Goal: Download file/media

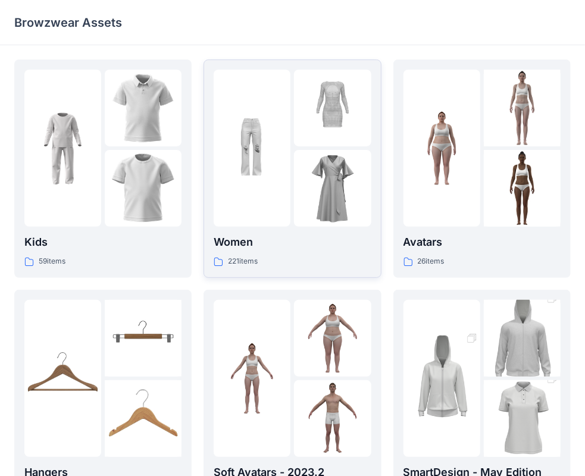
click at [288, 119] on img at bounding box center [252, 148] width 77 height 77
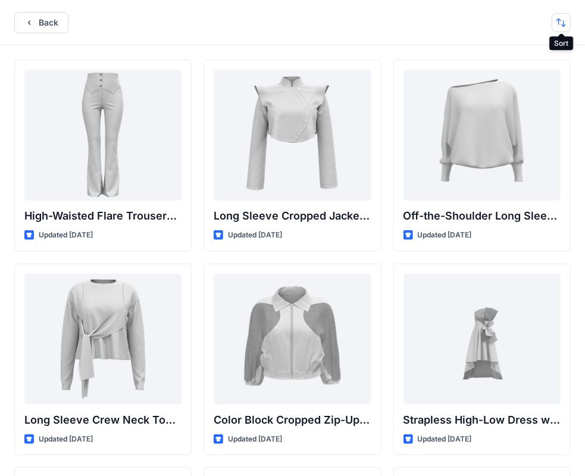
click at [560, 26] on button "button" at bounding box center [561, 22] width 19 height 19
click at [558, 26] on button "button" at bounding box center [561, 22] width 19 height 19
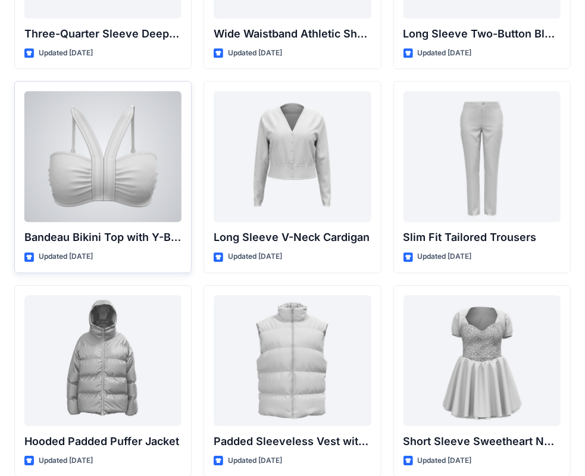
scroll to position [1182, 0]
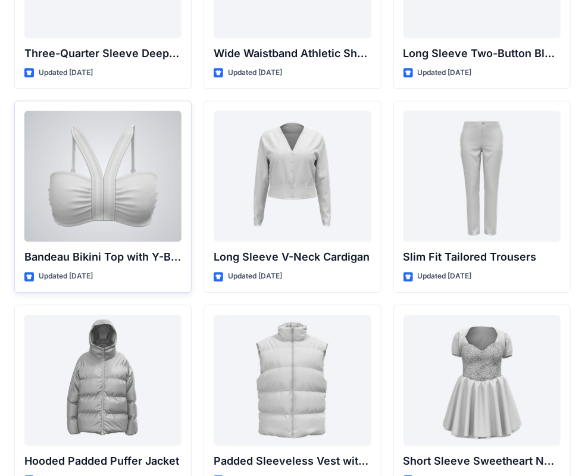
click at [126, 168] on div at bounding box center [102, 176] width 157 height 131
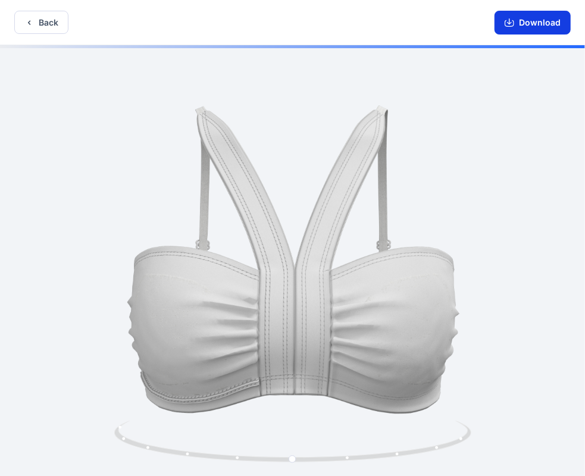
click at [519, 20] on button "Download" at bounding box center [533, 23] width 76 height 24
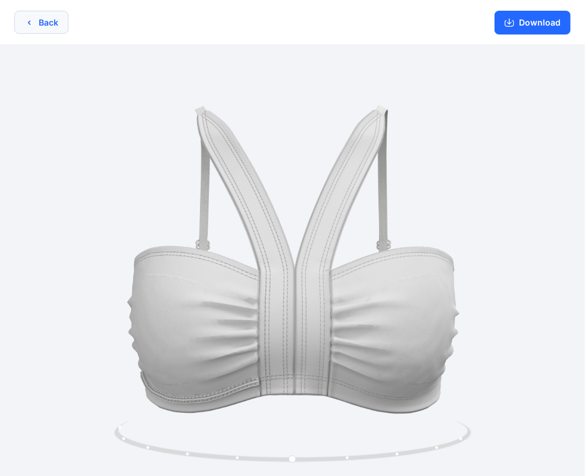
click at [21, 25] on button "Back" at bounding box center [41, 22] width 54 height 23
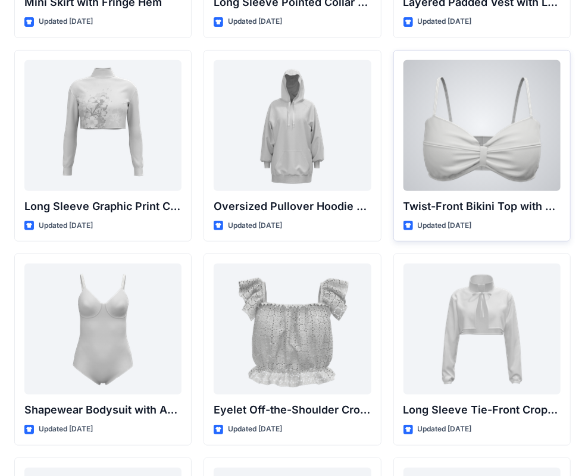
scroll to position [3647, 0]
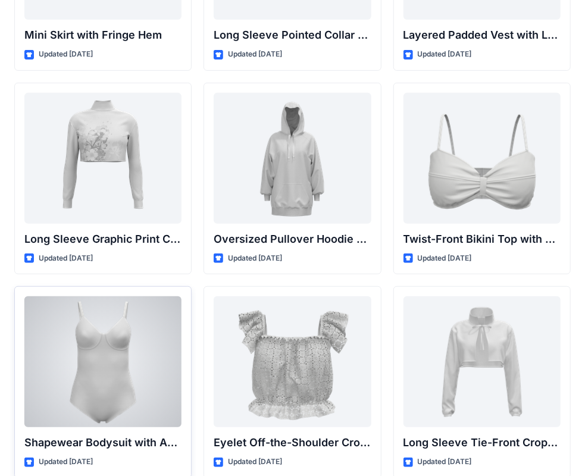
click at [122, 371] on div at bounding box center [102, 361] width 157 height 131
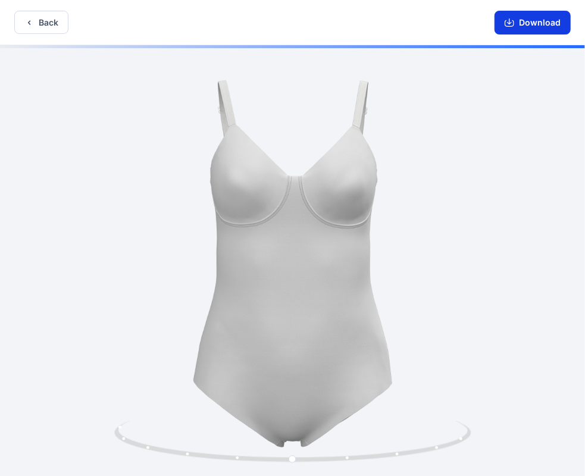
click at [518, 20] on button "Download" at bounding box center [533, 23] width 76 height 24
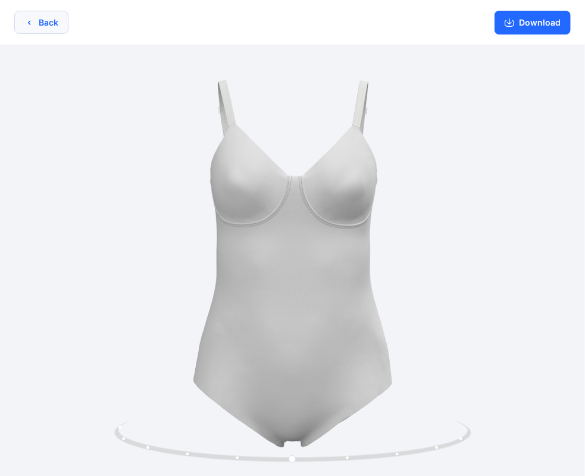
click at [32, 20] on icon "button" at bounding box center [29, 23] width 10 height 10
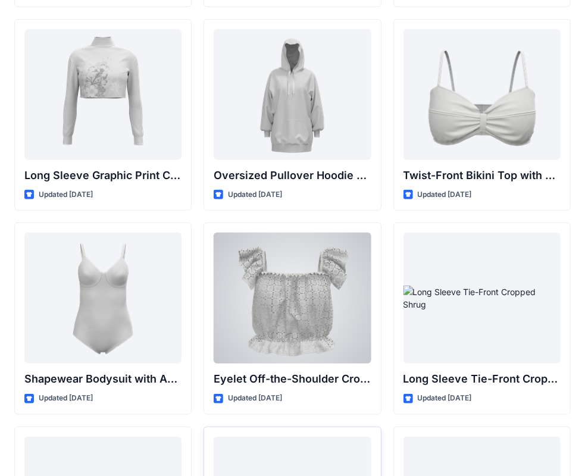
scroll to position [3707, 0]
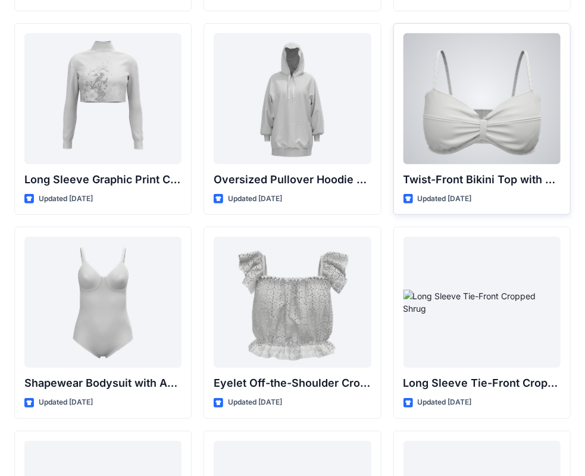
click at [482, 103] on div at bounding box center [482, 98] width 157 height 131
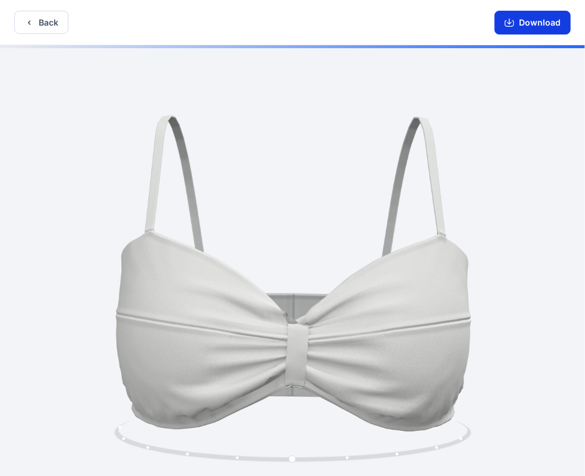
click at [524, 25] on button "Download" at bounding box center [533, 23] width 76 height 24
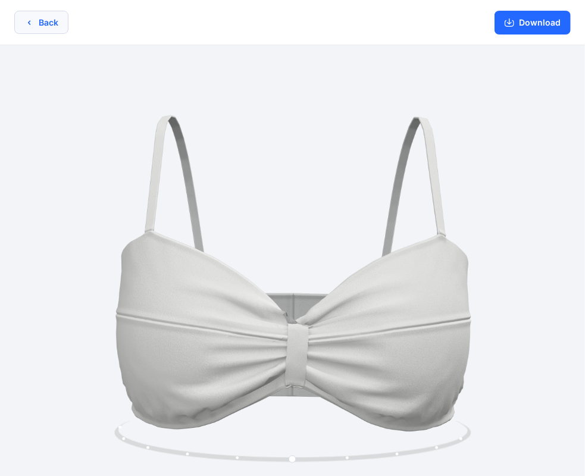
click at [30, 22] on icon "button" at bounding box center [29, 23] width 10 height 10
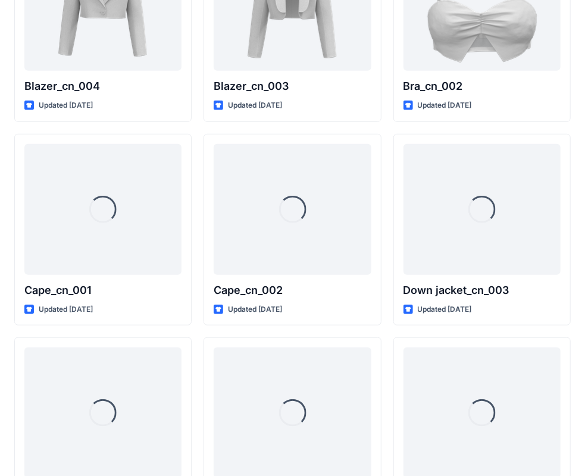
scroll to position [7267, 0]
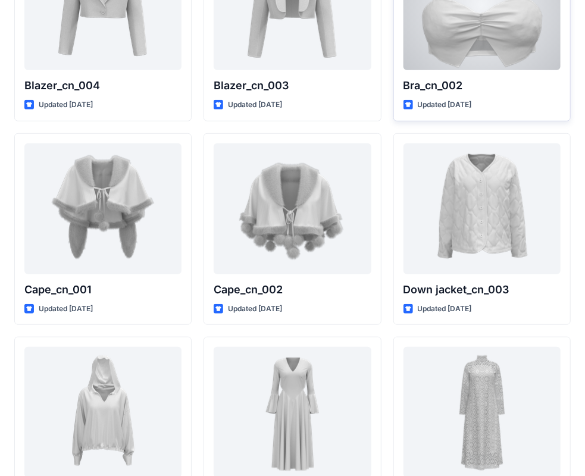
click at [500, 55] on div at bounding box center [482, 4] width 157 height 131
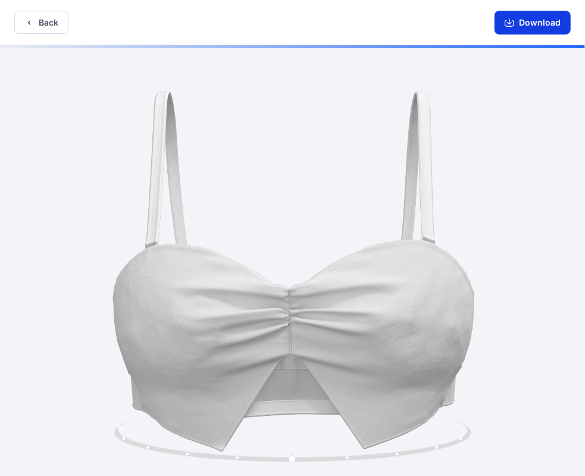
click at [514, 20] on icon "button" at bounding box center [510, 23] width 10 height 7
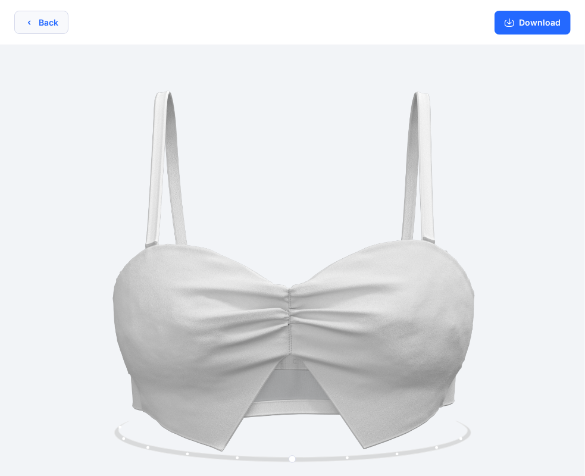
click at [24, 29] on button "Back" at bounding box center [41, 22] width 54 height 23
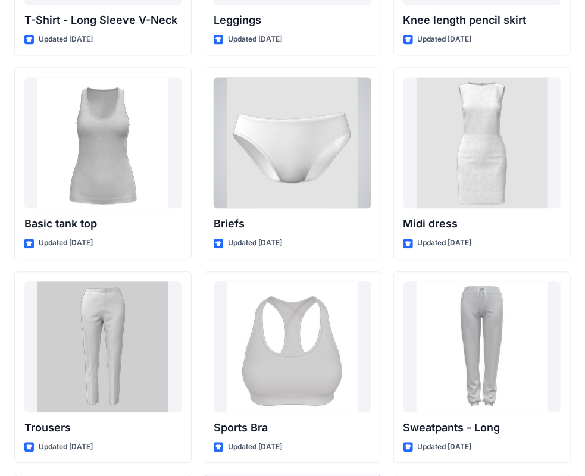
scroll to position [9780, 0]
click at [280, 130] on div at bounding box center [292, 142] width 157 height 131
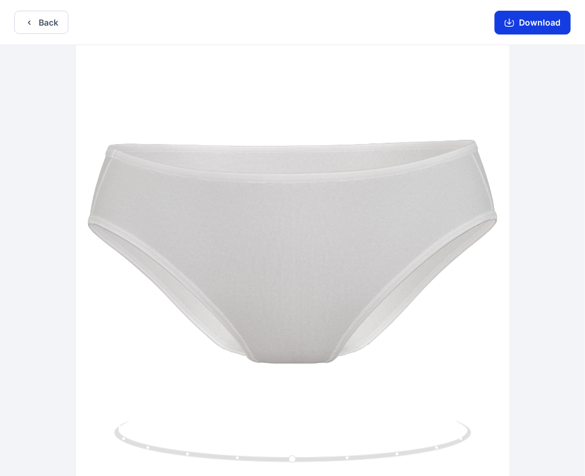
click at [508, 22] on icon "button" at bounding box center [510, 23] width 10 height 10
click at [33, 20] on icon "button" at bounding box center [29, 23] width 10 height 10
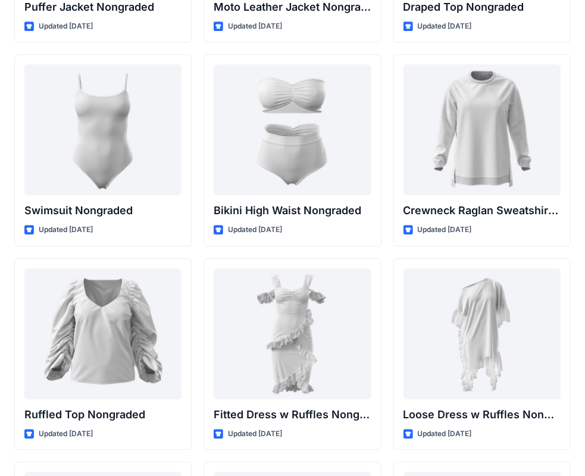
scroll to position [11625, 0]
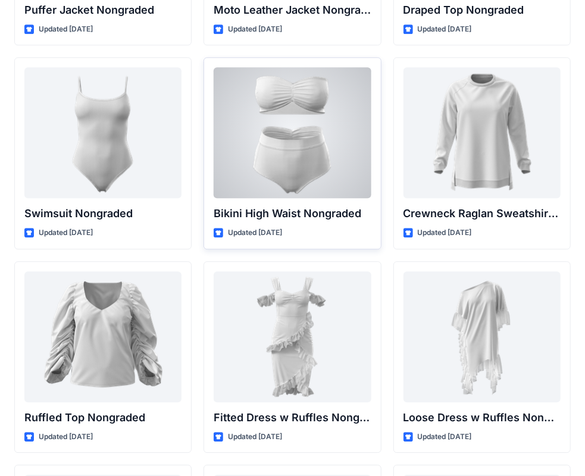
click at [276, 140] on div at bounding box center [292, 132] width 157 height 131
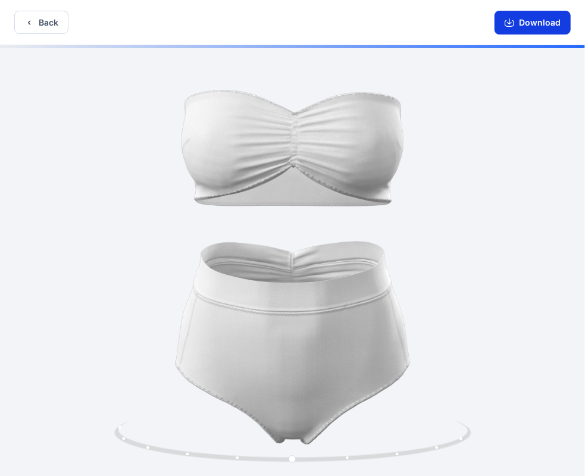
click at [520, 25] on button "Download" at bounding box center [533, 23] width 76 height 24
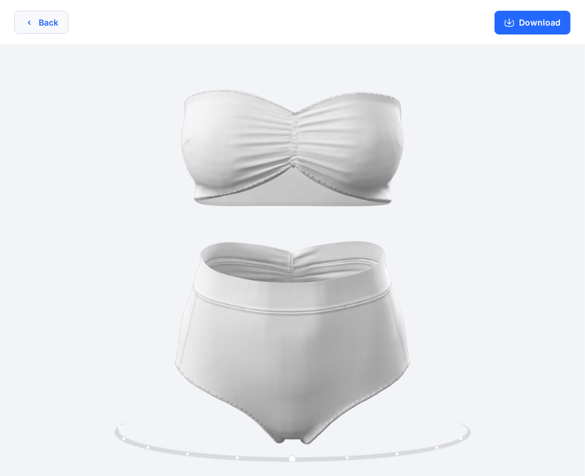
click at [23, 20] on button "Back" at bounding box center [41, 22] width 54 height 23
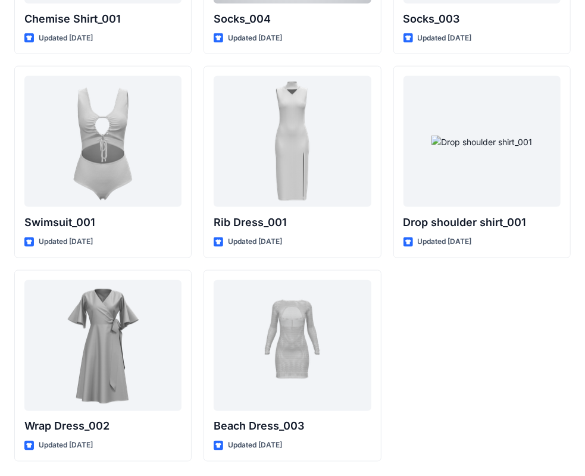
scroll to position [14675, 0]
